Goal: Task Accomplishment & Management: Complete application form

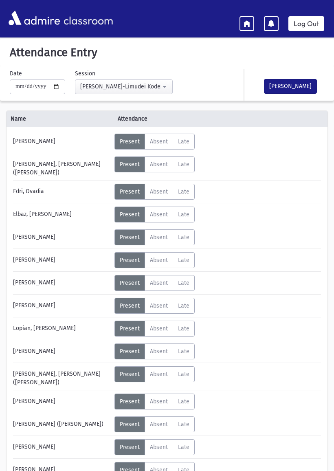
click at [133, 166] on span "Present" at bounding box center [130, 164] width 20 height 7
click at [132, 165] on span "Present" at bounding box center [130, 164] width 20 height 7
click at [132, 134] on label "Present P" at bounding box center [129, 142] width 31 height 16
click at [134, 157] on label "Present P" at bounding box center [129, 164] width 31 height 16
click at [136, 139] on span "Present" at bounding box center [130, 141] width 20 height 7
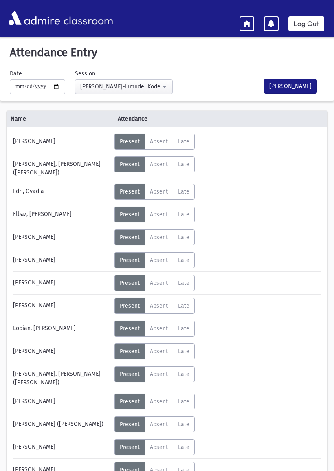
click at [160, 143] on span "Absent" at bounding box center [159, 141] width 18 height 7
click at [130, 144] on span "Present" at bounding box center [130, 141] width 20 height 7
click at [150, 144] on span "Absent" at bounding box center [159, 141] width 18 height 7
click at [129, 144] on span "Present" at bounding box center [130, 141] width 20 height 7
click at [181, 140] on span "Late" at bounding box center [183, 141] width 11 height 7
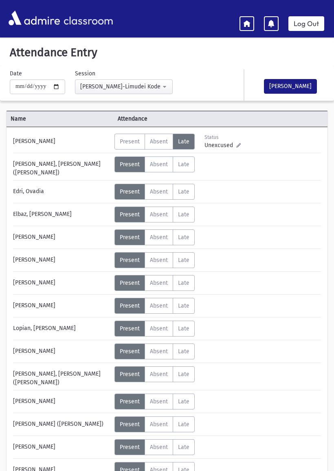
click at [128, 136] on label "Present P" at bounding box center [129, 142] width 31 height 16
click at [249, 22] on icon at bounding box center [246, 23] width 7 height 7
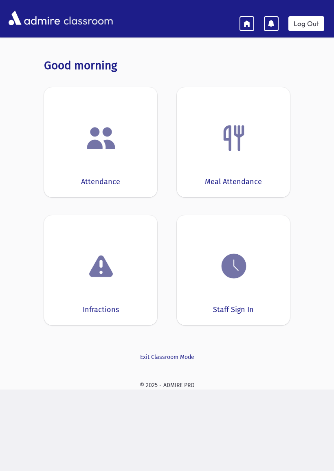
click at [247, 267] on img at bounding box center [233, 266] width 31 height 31
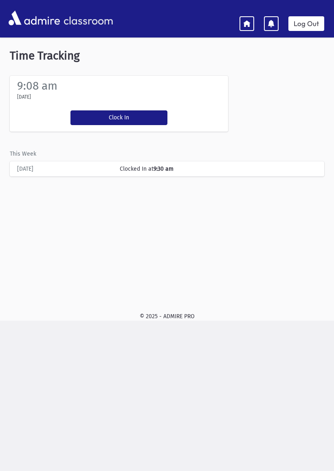
click at [146, 114] on button "Clock In" at bounding box center [118, 117] width 97 height 15
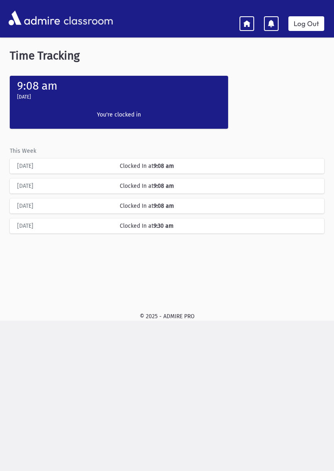
click at [246, 24] on icon at bounding box center [246, 23] width 7 height 7
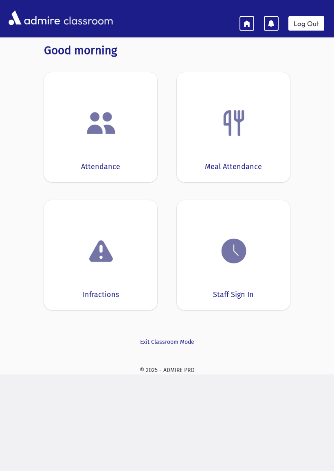
scroll to position [16, 0]
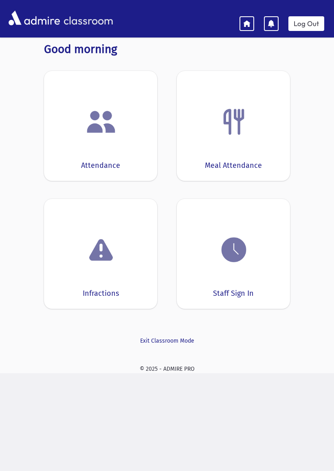
click at [116, 145] on div "Attendance" at bounding box center [100, 126] width 113 height 110
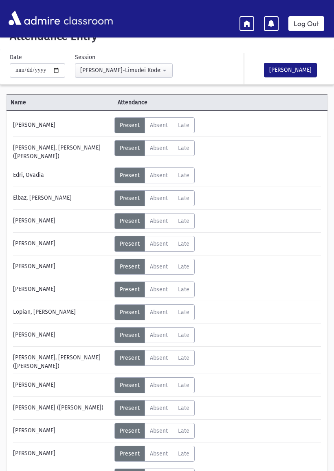
click at [305, 68] on button "[PERSON_NAME]" at bounding box center [290, 70] width 53 height 15
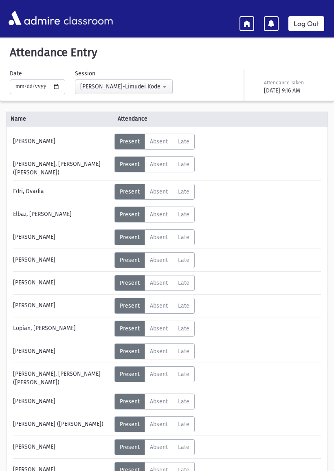
click at [249, 26] on icon at bounding box center [246, 23] width 7 height 7
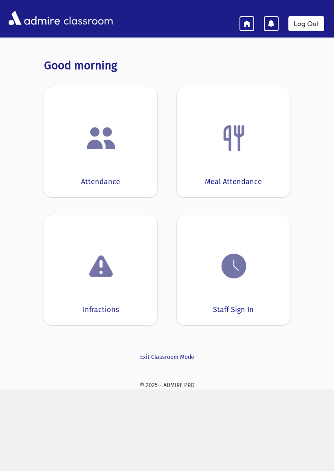
click at [69, 152] on div at bounding box center [101, 138] width 88 height 31
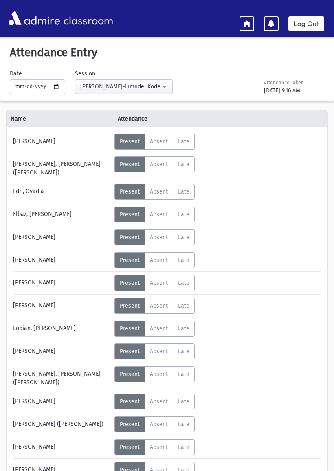
click at [248, 79] on div "Attendance Taken [DATE] 9:16 AM" at bounding box center [284, 82] width 81 height 26
click at [158, 143] on span "Absent" at bounding box center [159, 141] width 18 height 7
click at [130, 136] on label "Present P" at bounding box center [129, 142] width 31 height 16
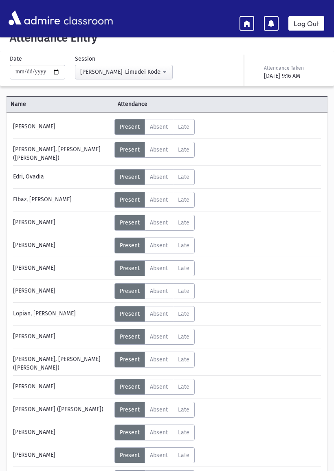
scroll to position [71, 0]
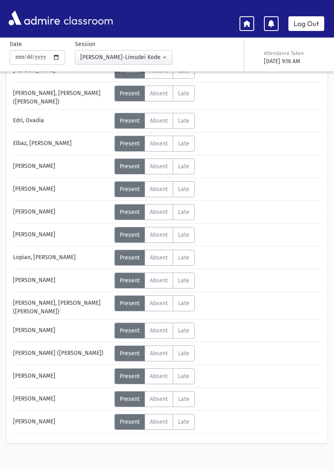
click at [162, 350] on span "Absent" at bounding box center [159, 353] width 18 height 7
click at [164, 209] on span "Absent" at bounding box center [159, 212] width 18 height 7
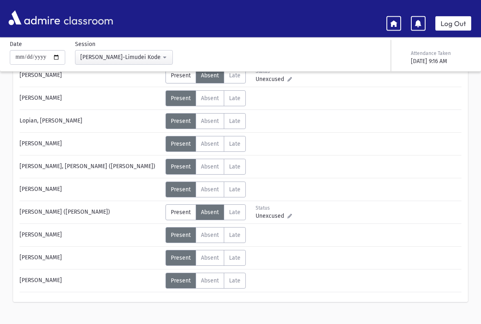
scroll to position [202, 0]
